Goal: Navigation & Orientation: Find specific page/section

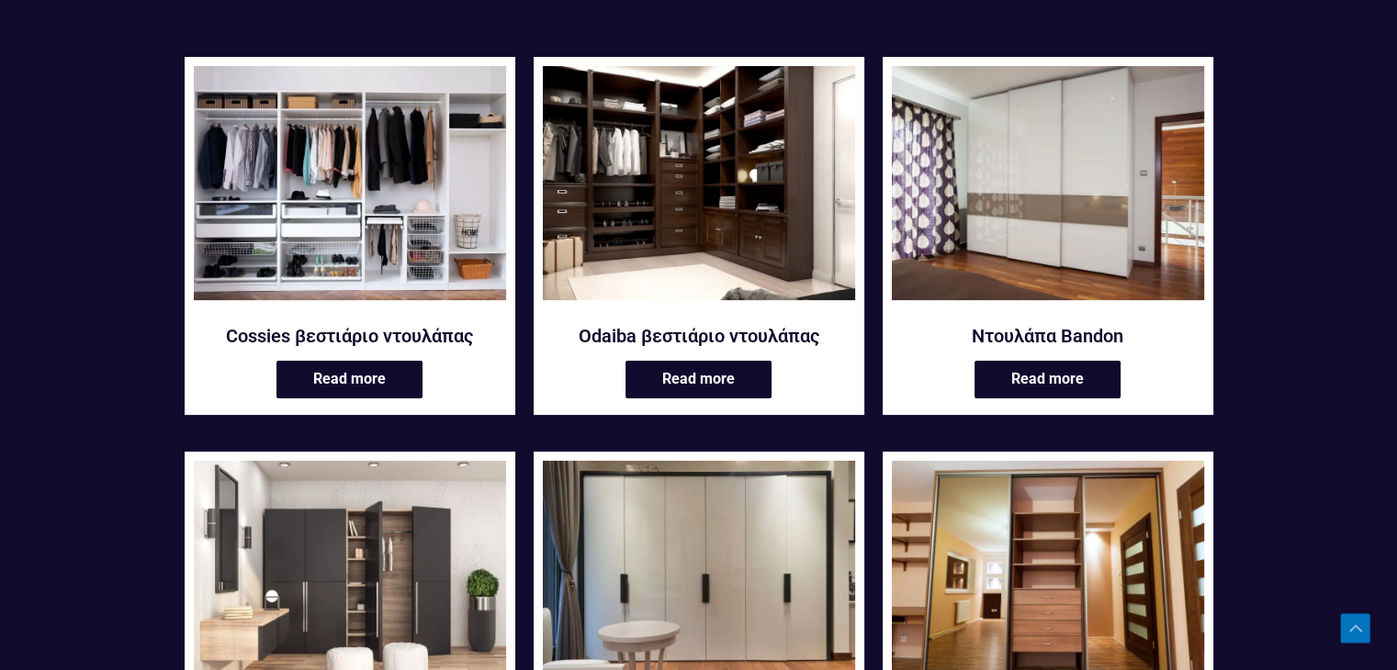
scroll to position [294, 0]
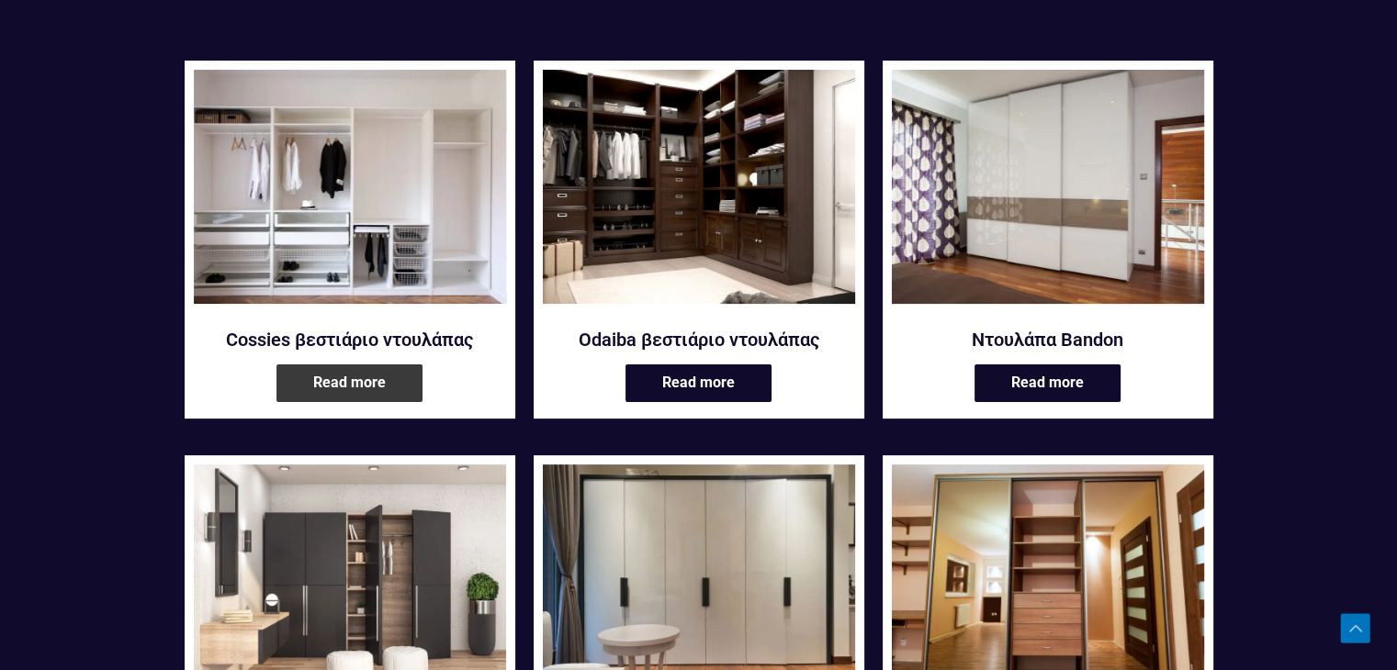
click at [366, 379] on link "Read more" at bounding box center [349, 384] width 146 height 38
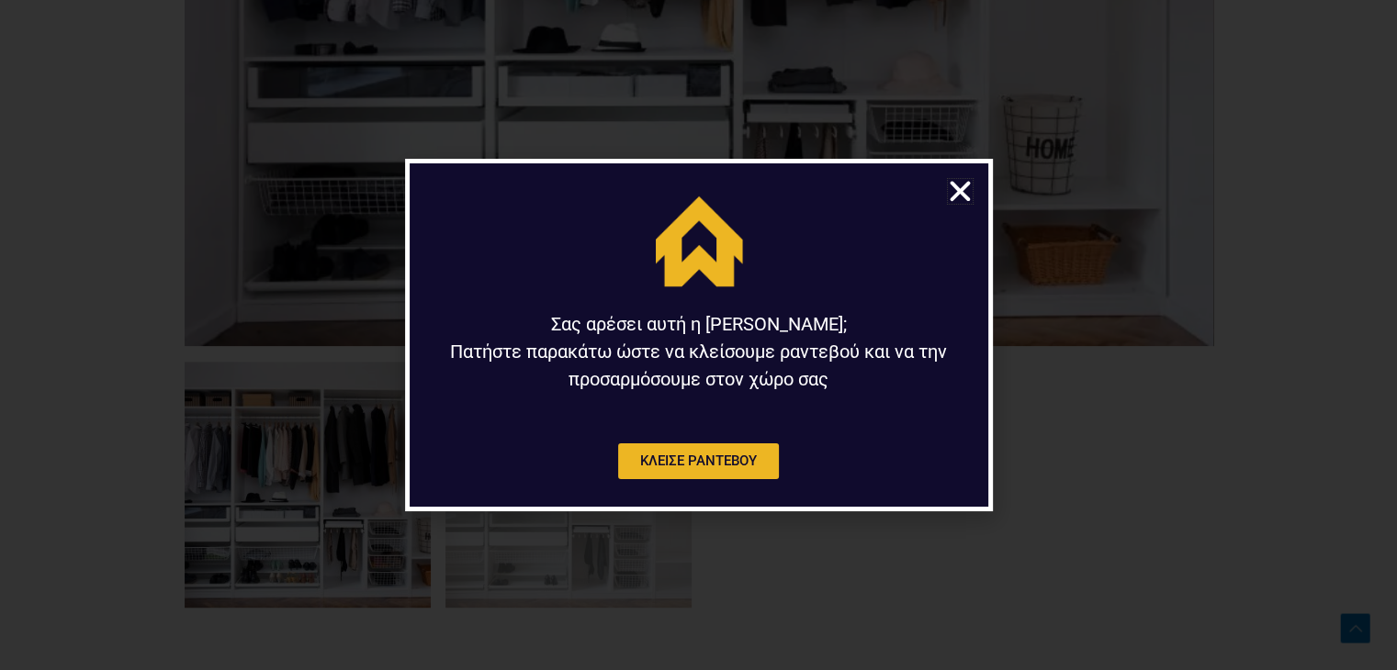
scroll to position [1102, 0]
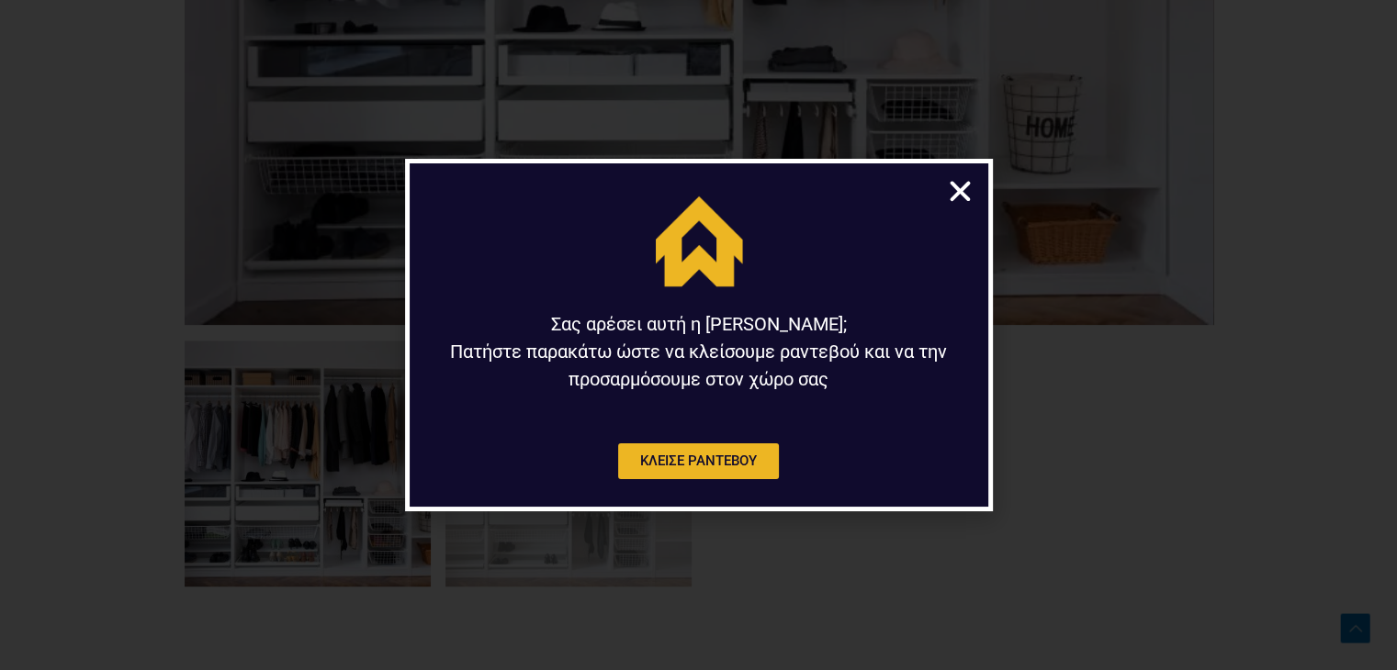
click at [963, 196] on icon "Close" at bounding box center [960, 191] width 28 height 28
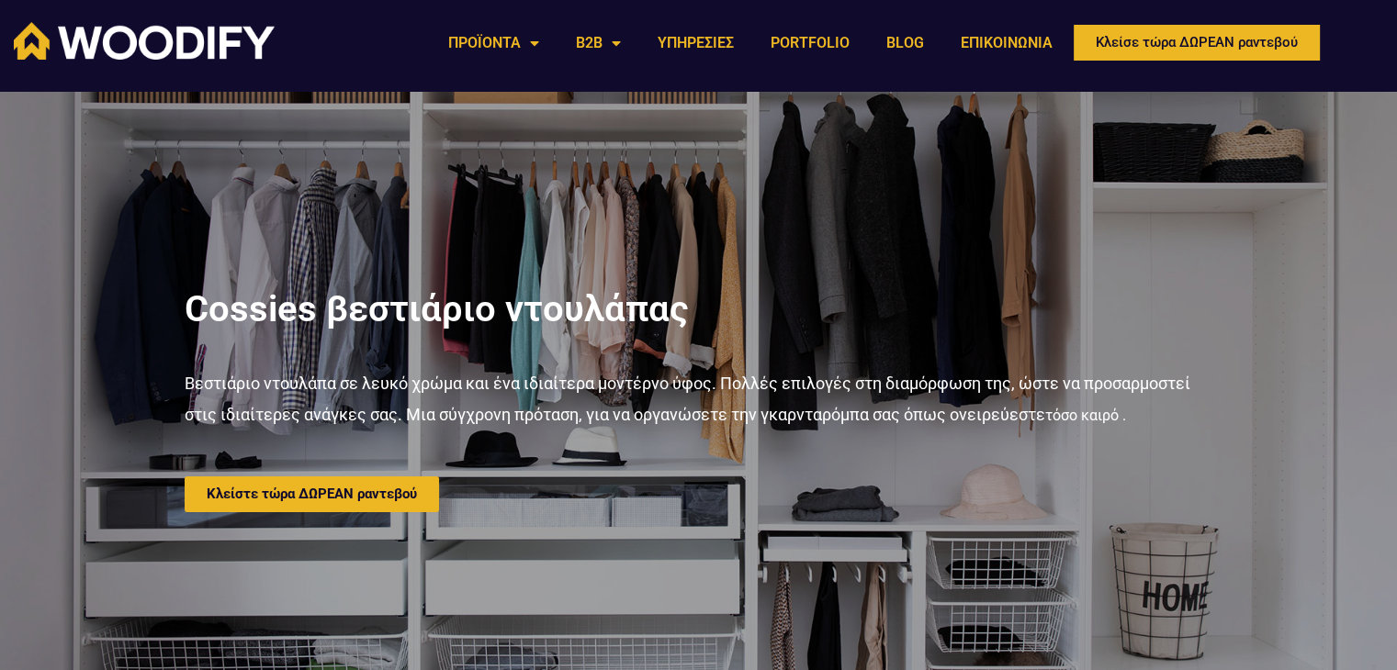
scroll to position [0, 0]
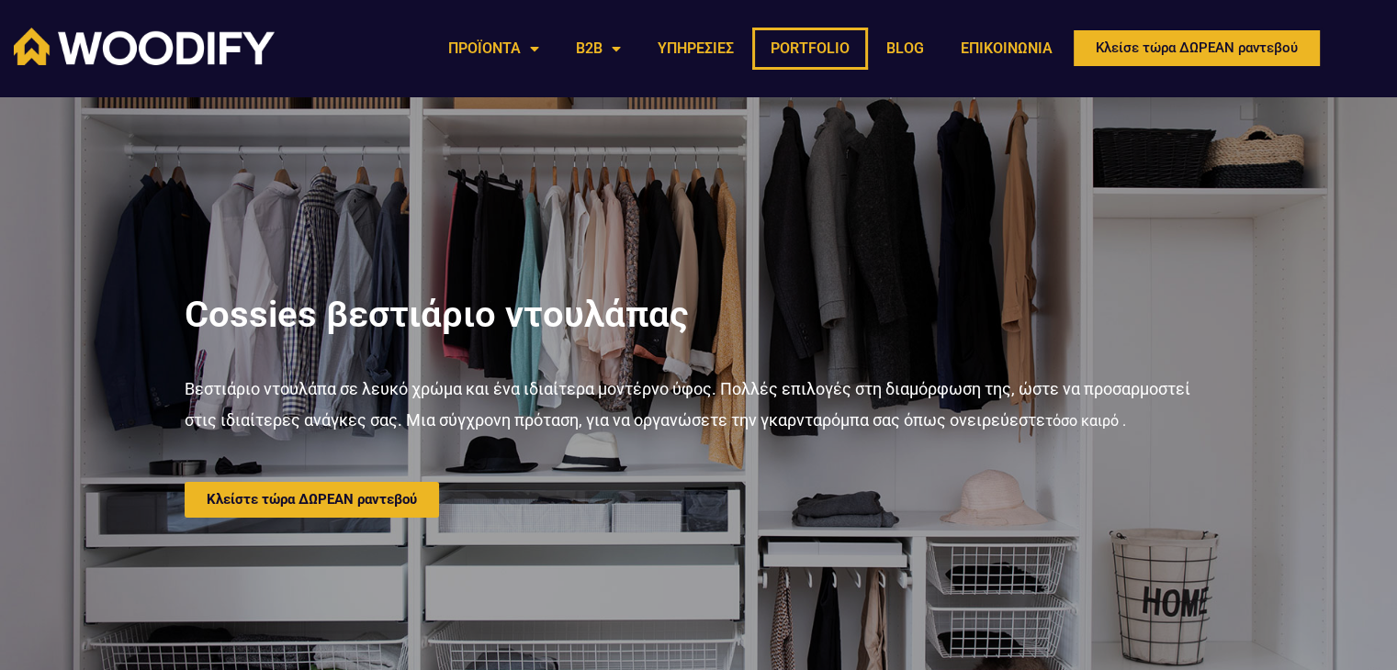
click at [823, 50] on link "PORTFOLIO" at bounding box center [810, 49] width 116 height 42
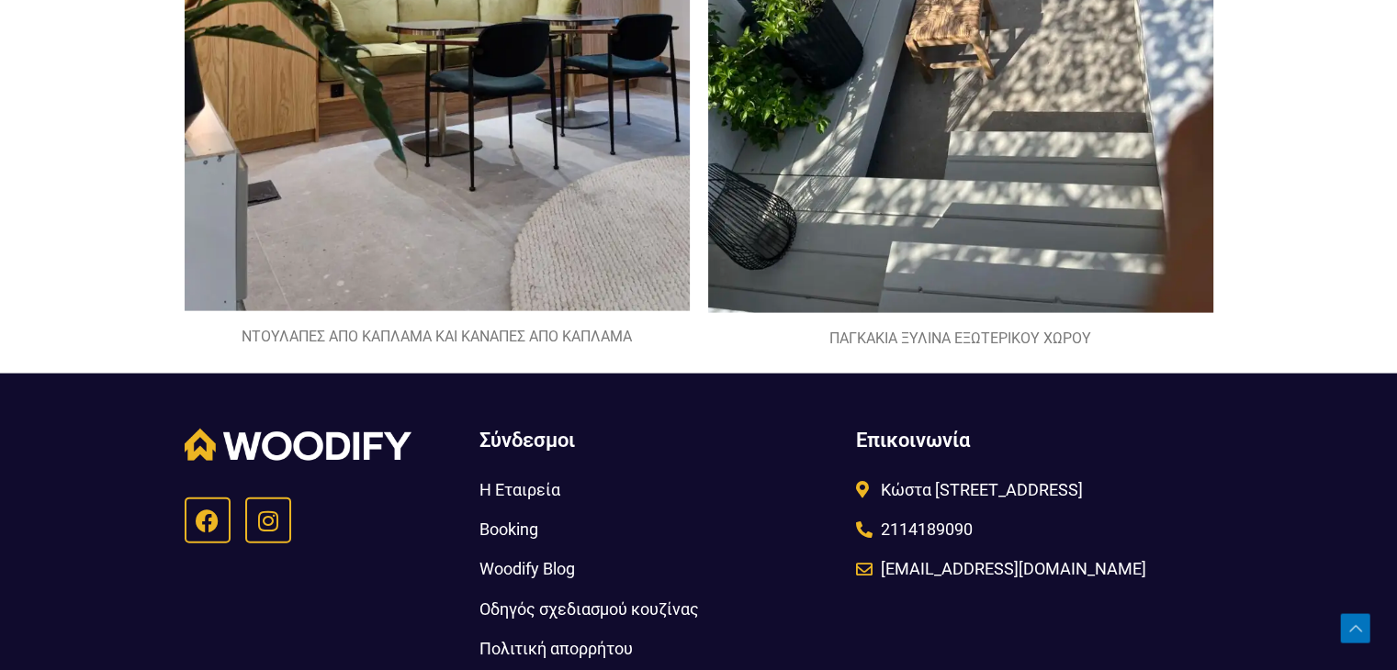
scroll to position [4188, 0]
